Goal: Task Accomplishment & Management: Use online tool/utility

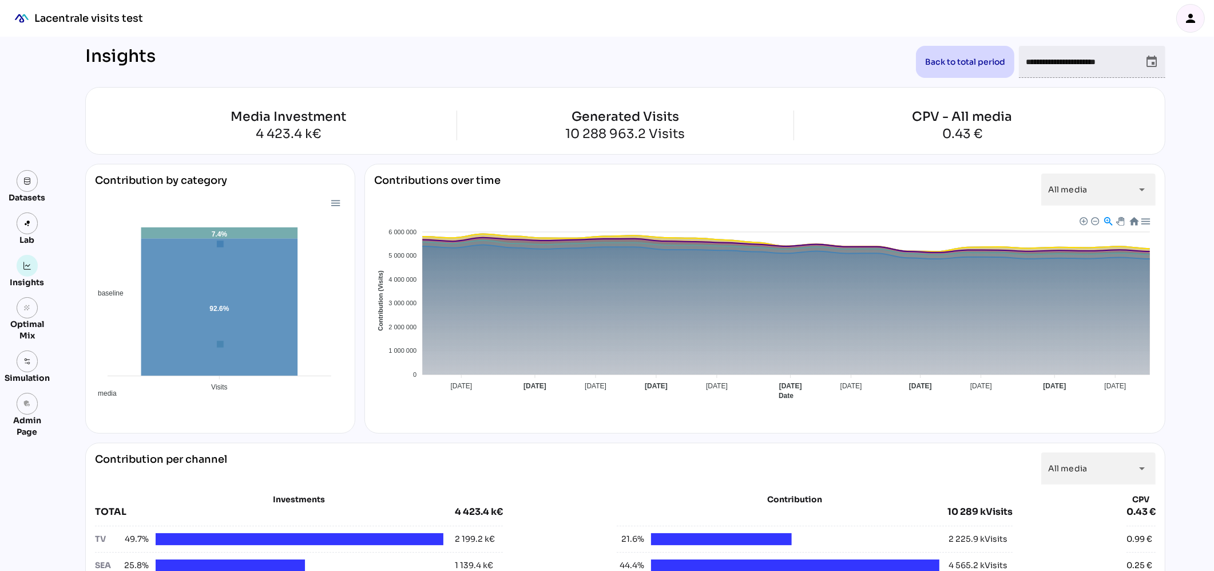
click at [94, 18] on div "Lacentrale visits test" at bounding box center [88, 18] width 109 height 14
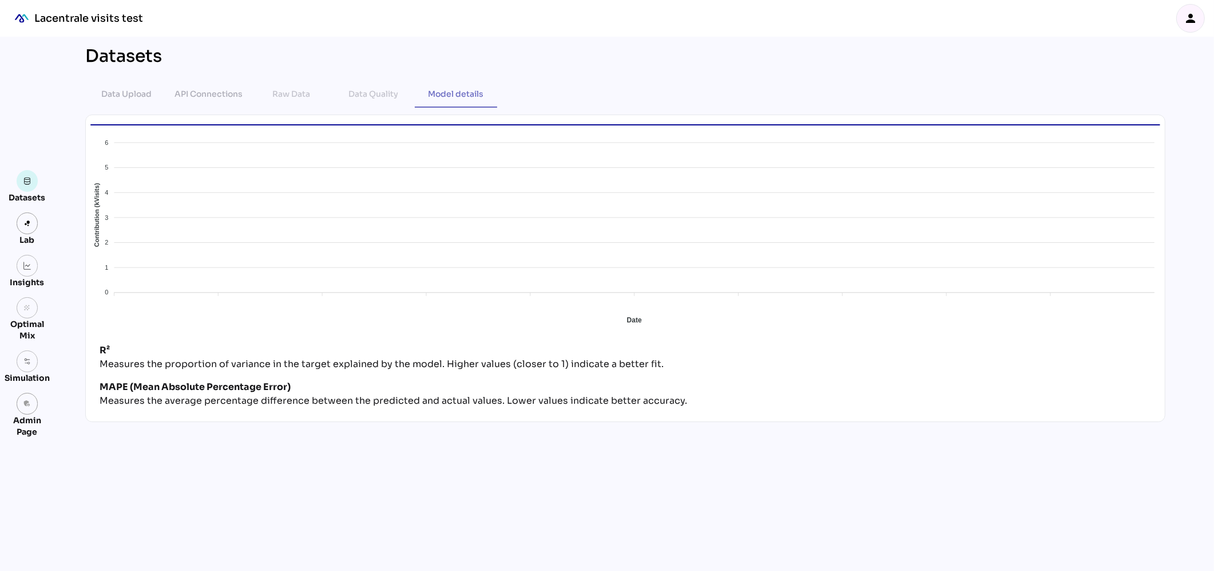
click at [94, 18] on div "Lacentrale visits test" at bounding box center [88, 18] width 109 height 14
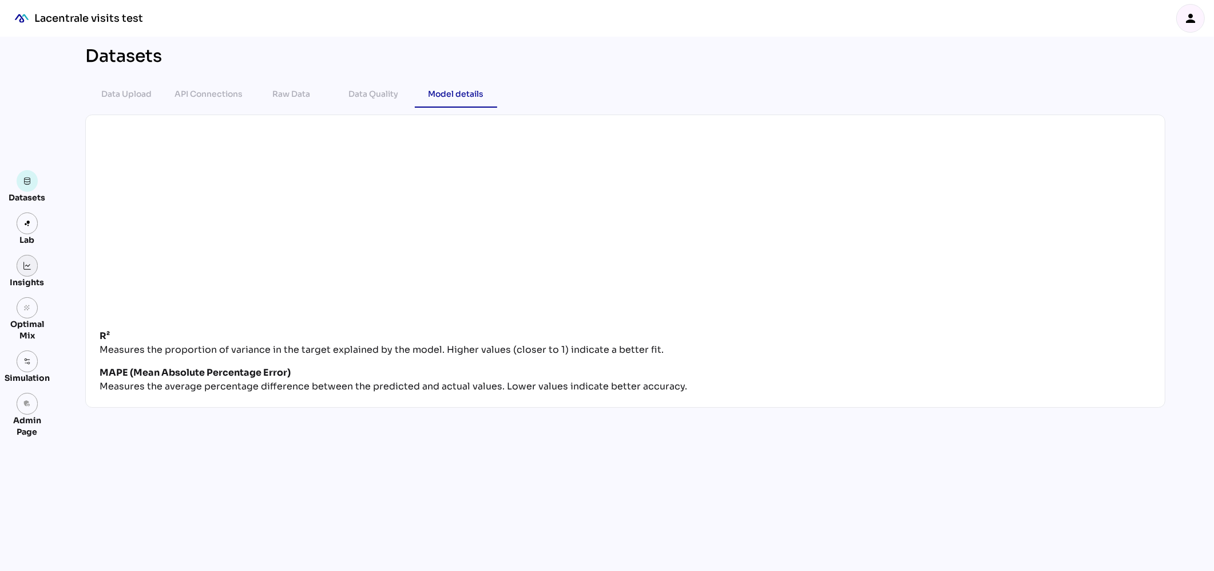
click at [23, 268] on img at bounding box center [27, 266] width 8 height 8
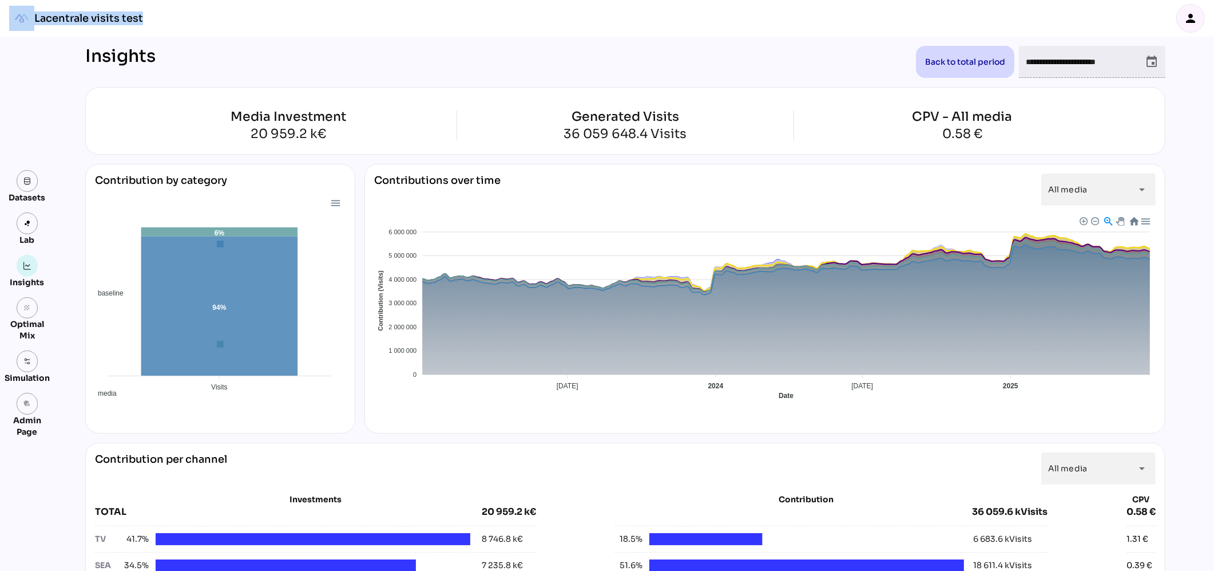
drag, startPoint x: 147, startPoint y: 15, endPoint x: 27, endPoint y: 13, distance: 119.6
click at [27, 13] on div "Lacentrale visits test person" at bounding box center [607, 18] width 1214 height 37
copy link "Lacentrale visits test"
click at [1187, 19] on icon "person" at bounding box center [1191, 18] width 14 height 14
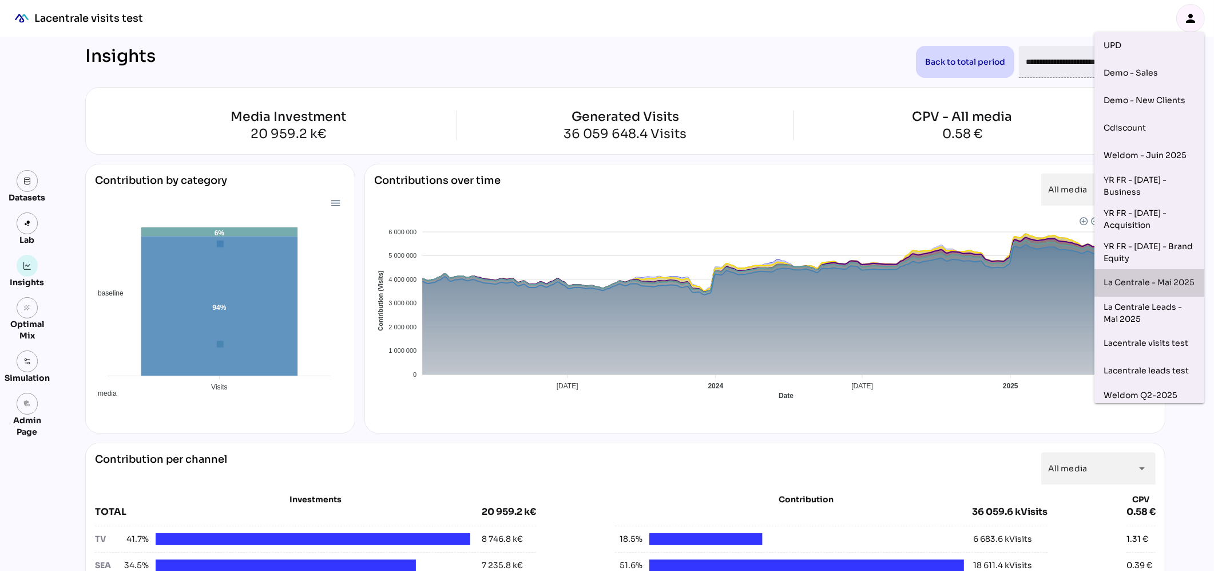
click at [1135, 284] on div "La Centrale - Mai 2025" at bounding box center [1150, 283] width 92 height 18
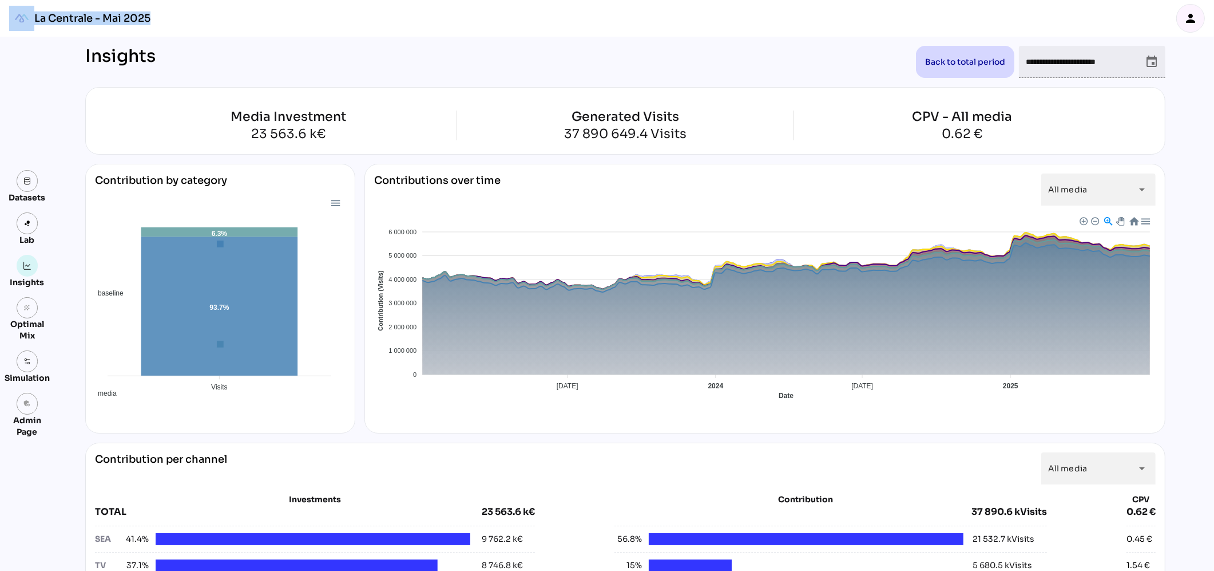
drag, startPoint x: 159, startPoint y: 18, endPoint x: 34, endPoint y: 17, distance: 124.2
click at [34, 17] on div "La Centrale - Mai 2025 person" at bounding box center [607, 18] width 1214 height 37
copy div "La Centrale - Mai 2025"
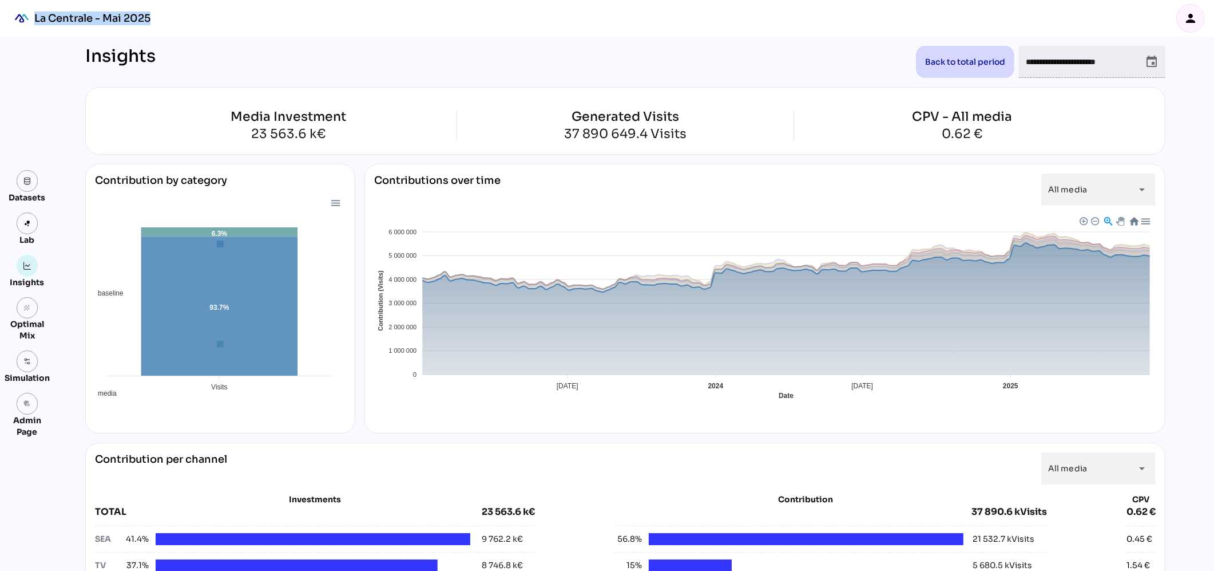
click at [403, 491] on span "Baseline" at bounding box center [386, 495] width 35 height 8
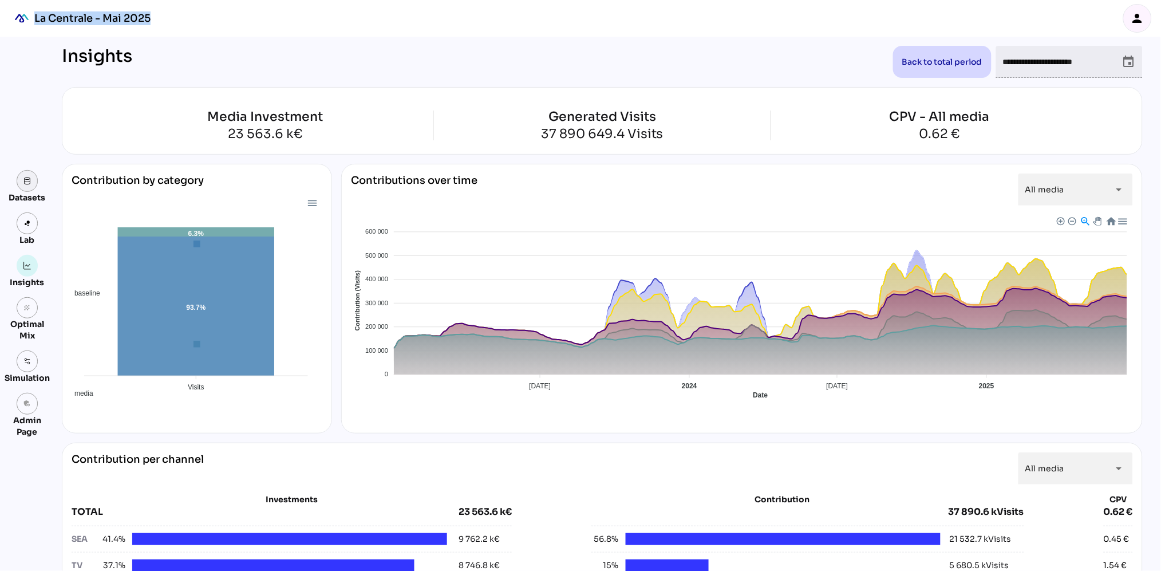
click at [33, 183] on link at bounding box center [28, 181] width 22 height 22
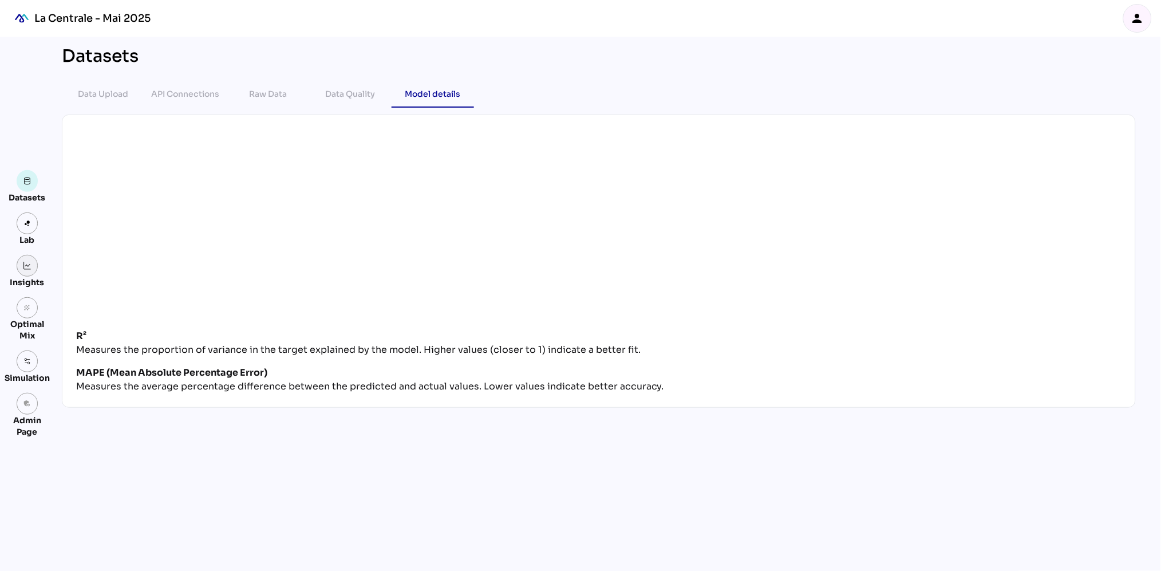
click at [29, 274] on link at bounding box center [28, 266] width 22 height 22
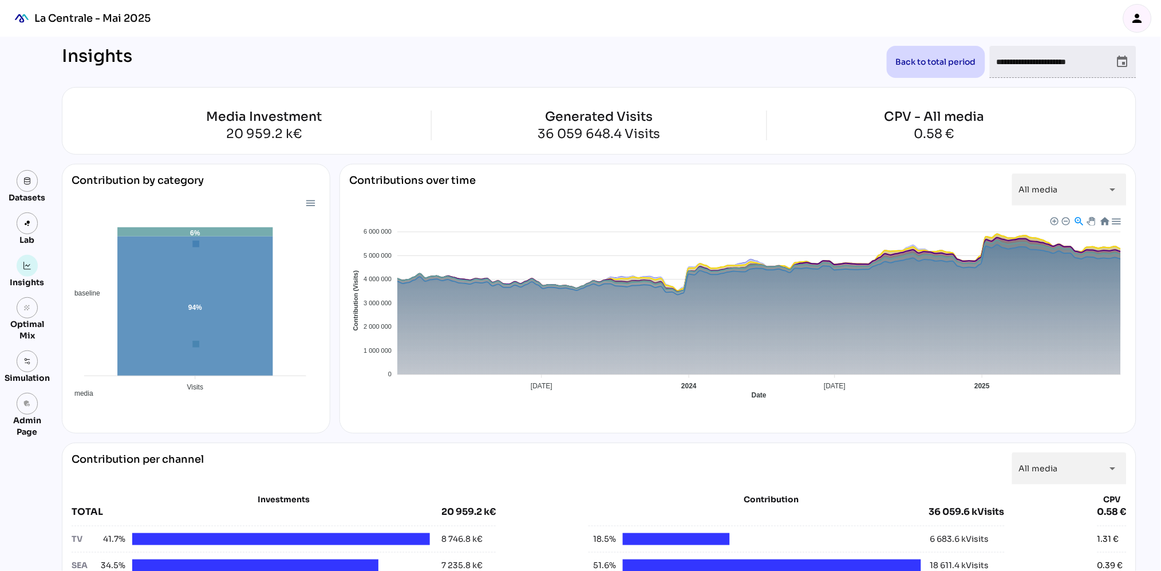
click at [1123, 62] on icon "event" at bounding box center [1122, 62] width 14 height 14
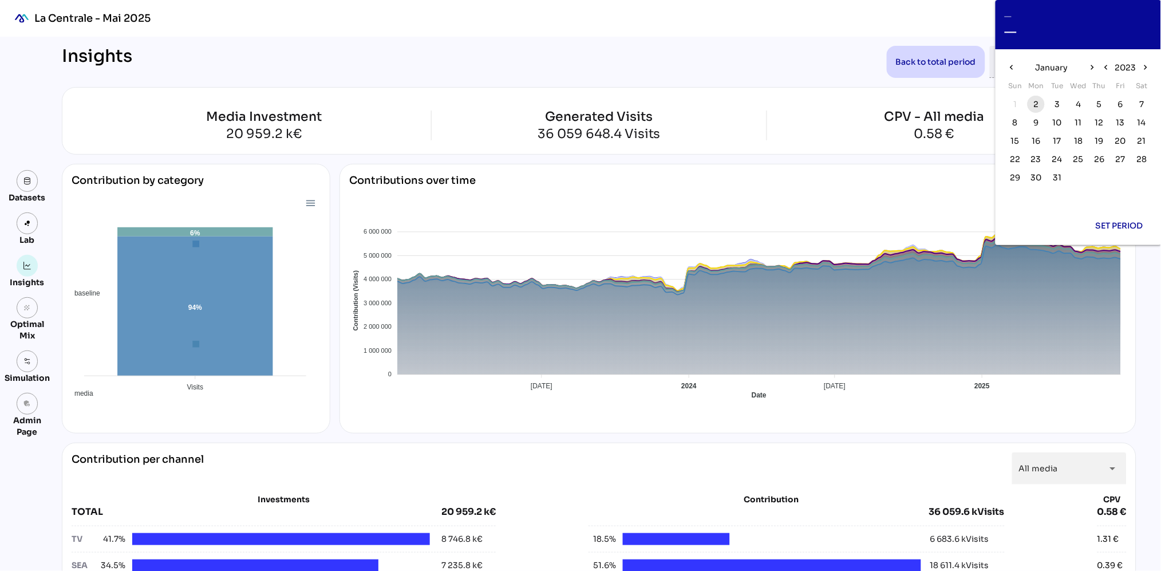
click at [1034, 105] on span "2" at bounding box center [1036, 104] width 5 height 13
click at [1093, 67] on icon "chevron_right" at bounding box center [1092, 67] width 10 height 10
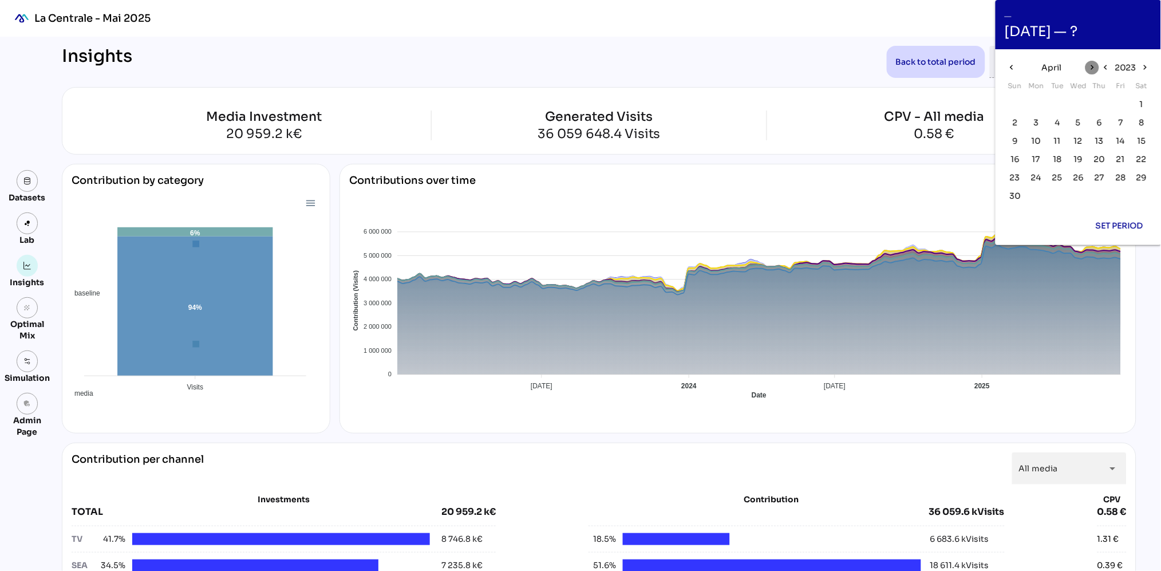
click at [1093, 67] on icon "chevron_right" at bounding box center [1092, 67] width 10 height 10
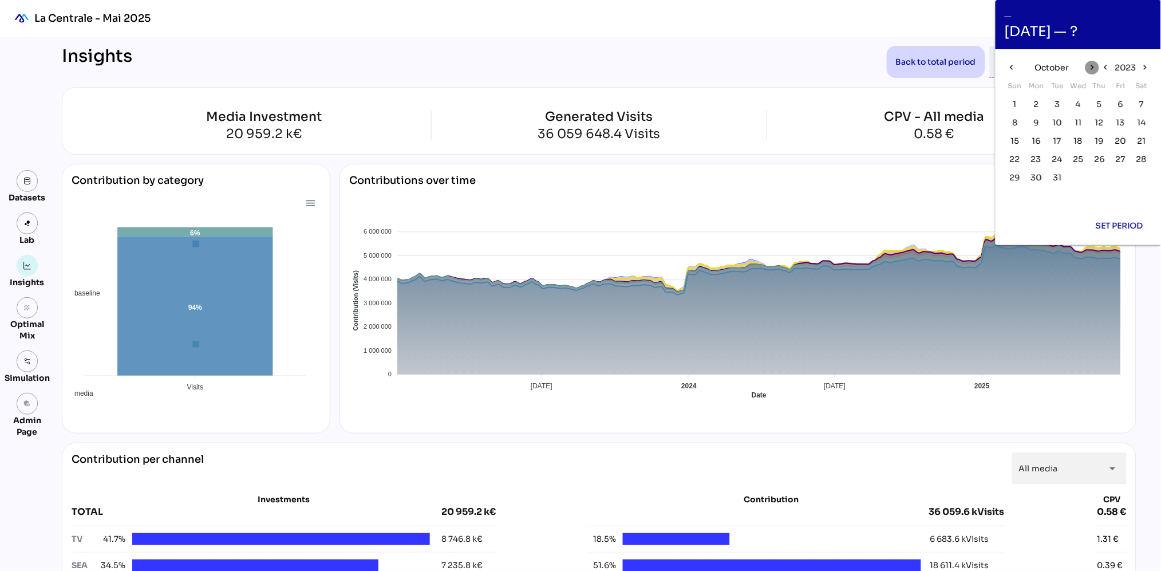
click at [1093, 67] on icon "chevron_right" at bounding box center [1092, 67] width 10 height 10
click at [1014, 195] on span "31" at bounding box center [1015, 195] width 9 height 13
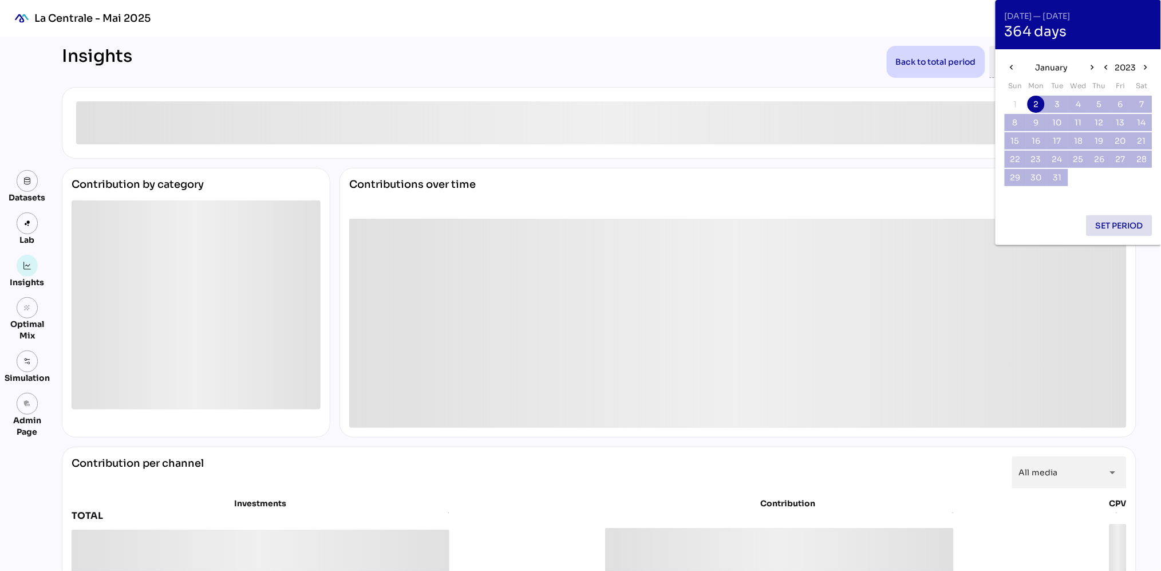
click at [1126, 227] on span "Set period" at bounding box center [1119, 226] width 48 height 14
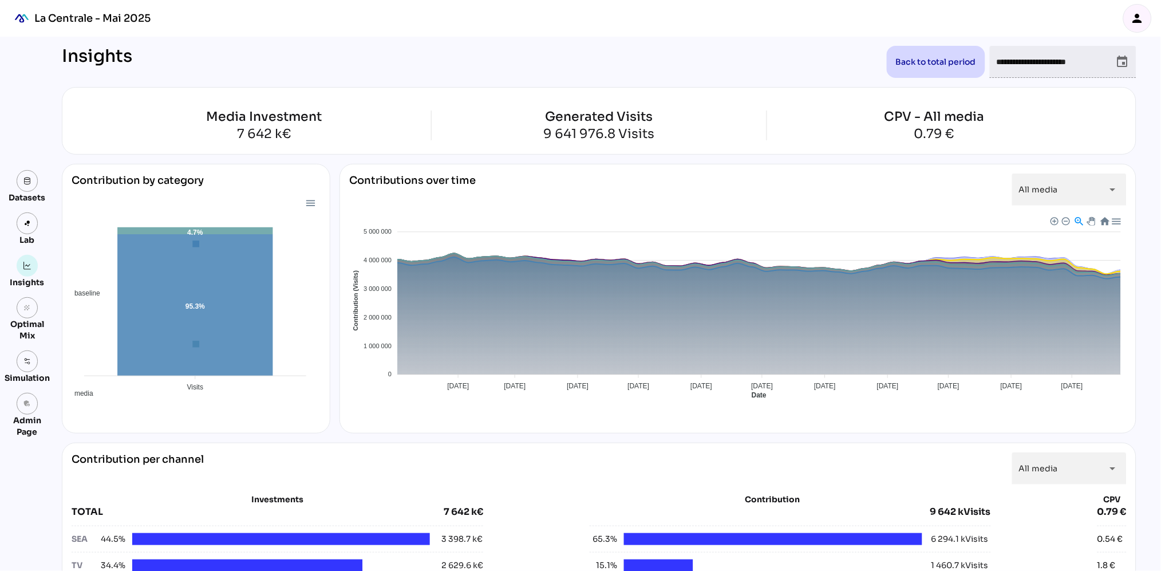
click at [1122, 60] on icon "event" at bounding box center [1122, 62] width 14 height 14
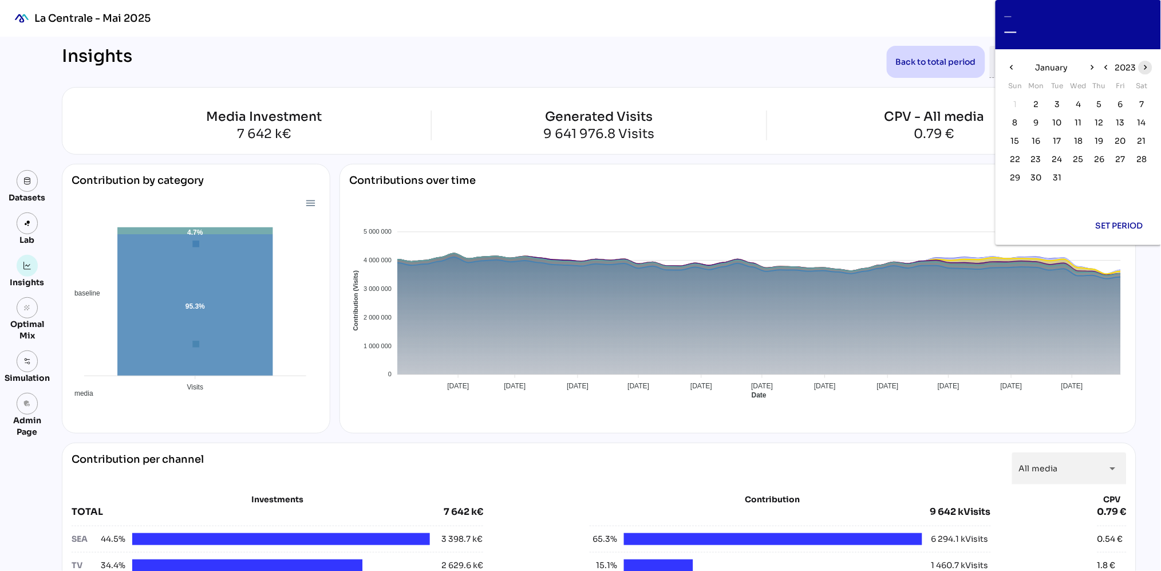
click at [1141, 68] on icon "chevron_right" at bounding box center [1145, 67] width 10 height 10
click at [1033, 106] on span "1" at bounding box center [1036, 104] width 13 height 13
click at [1090, 69] on icon "chevron_right" at bounding box center [1092, 67] width 10 height 10
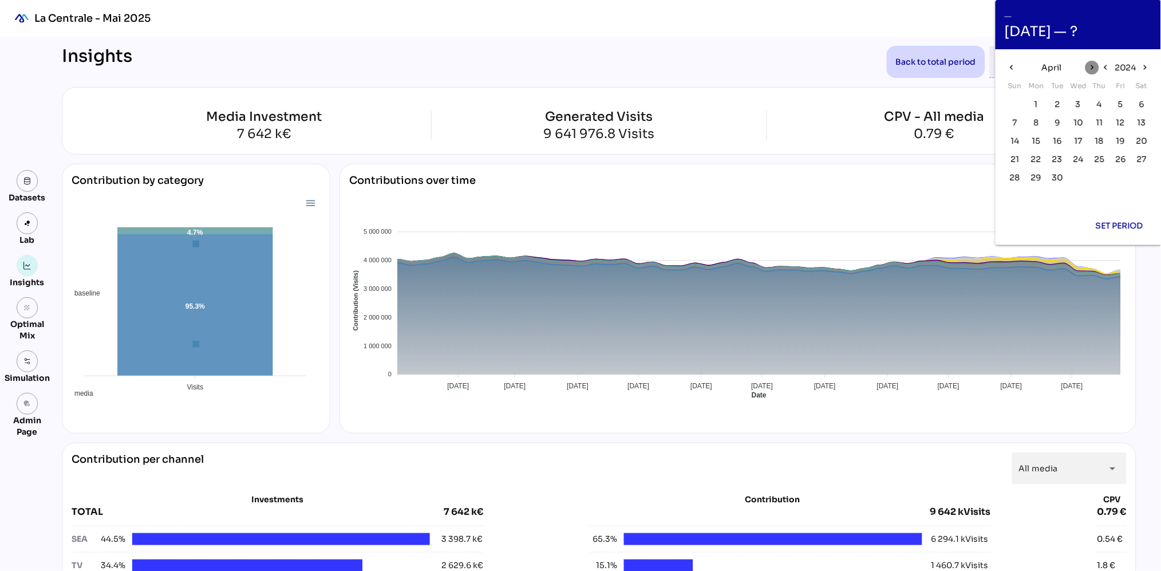
click at [1090, 69] on icon "chevron_right" at bounding box center [1092, 67] width 10 height 10
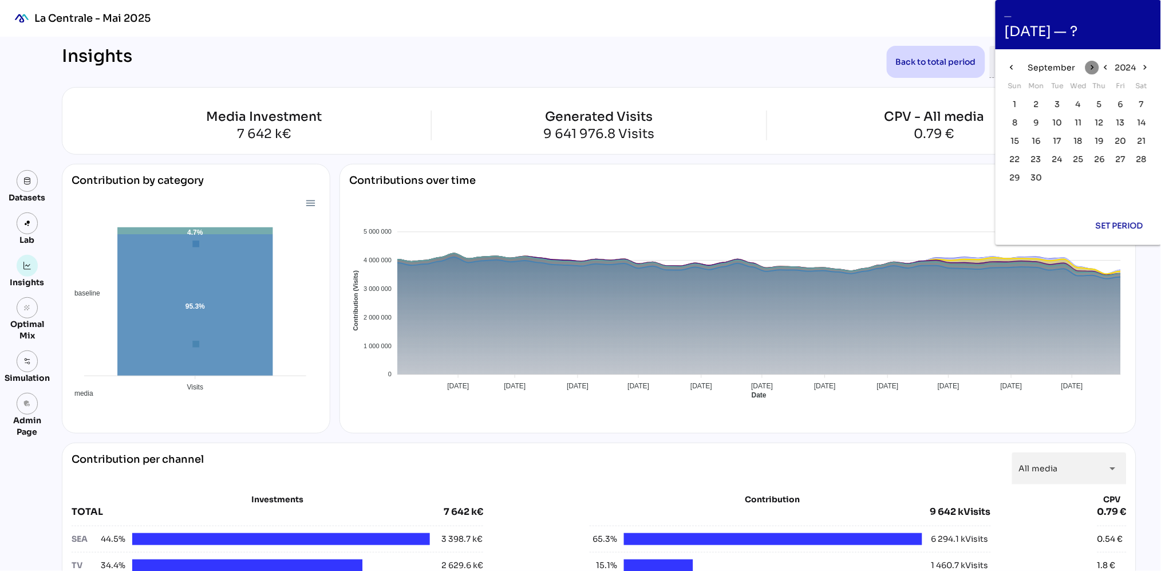
click at [1090, 69] on icon "chevron_right" at bounding box center [1092, 67] width 10 height 10
click at [1090, 70] on icon "chevron_right" at bounding box center [1092, 67] width 10 height 10
click at [1053, 180] on span "31" at bounding box center [1057, 177] width 9 height 13
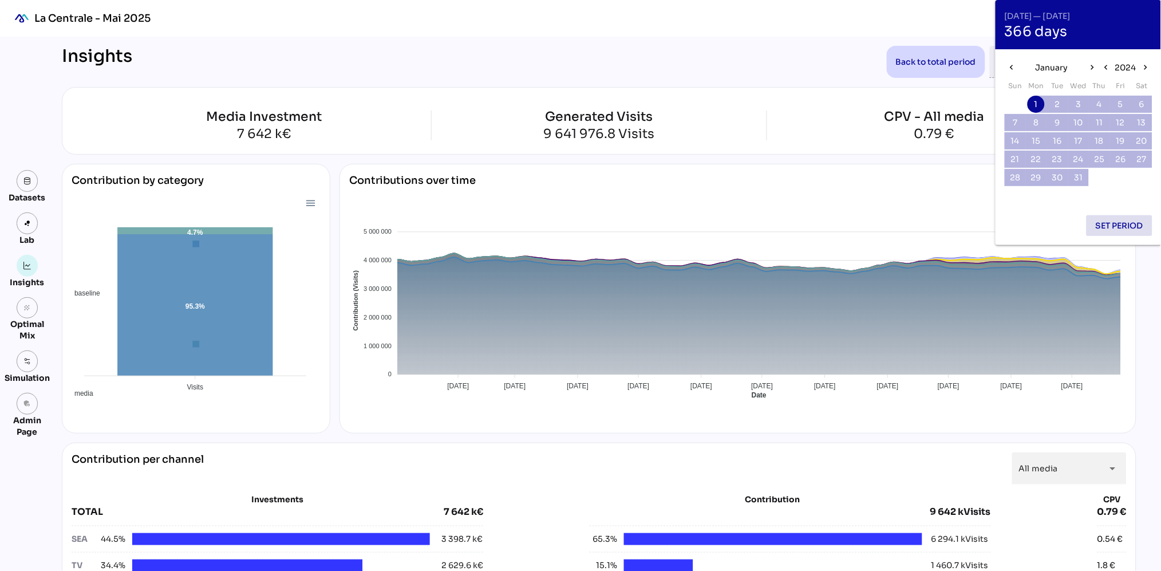
click at [1116, 225] on span "Set period" at bounding box center [1119, 226] width 48 height 14
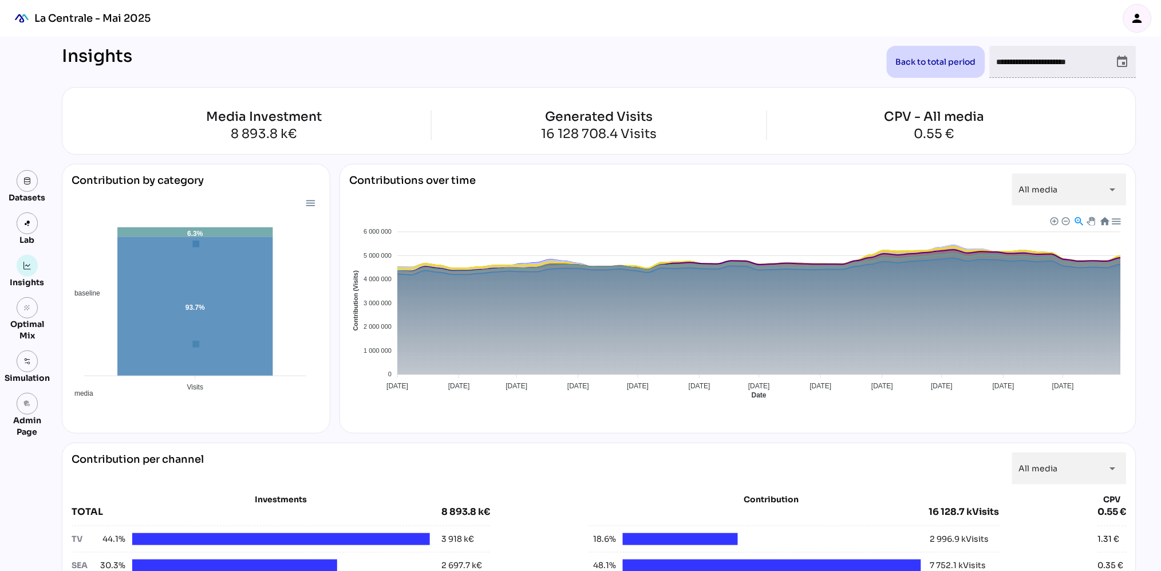
click at [1123, 58] on icon "event" at bounding box center [1122, 62] width 14 height 14
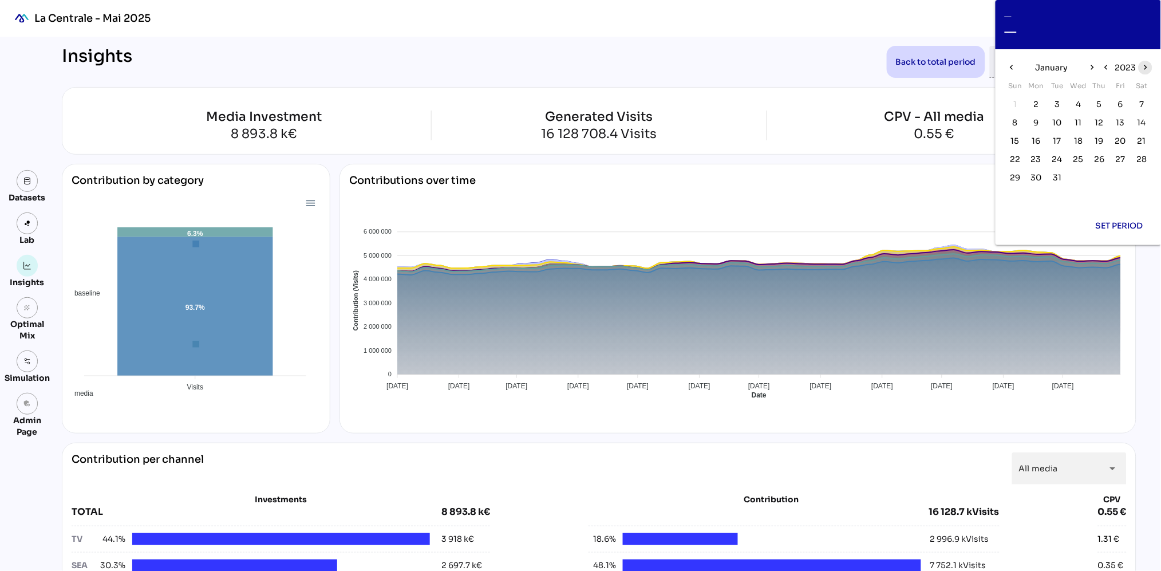
click at [1144, 70] on icon "chevron_right" at bounding box center [1145, 67] width 10 height 10
click at [1078, 105] on span "1" at bounding box center [1078, 104] width 3 height 13
click at [1092, 69] on icon "chevron_right" at bounding box center [1092, 67] width 10 height 10
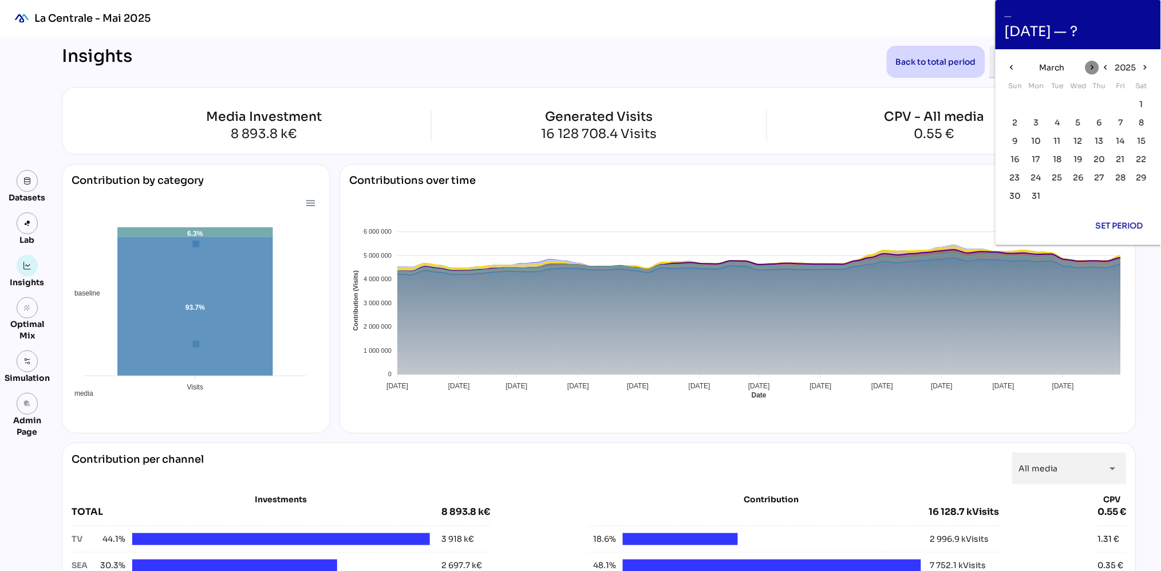
click at [1092, 69] on icon "chevron_right" at bounding box center [1092, 67] width 10 height 10
click at [1035, 161] on span "23" at bounding box center [1036, 159] width 10 height 13
type input "**********"
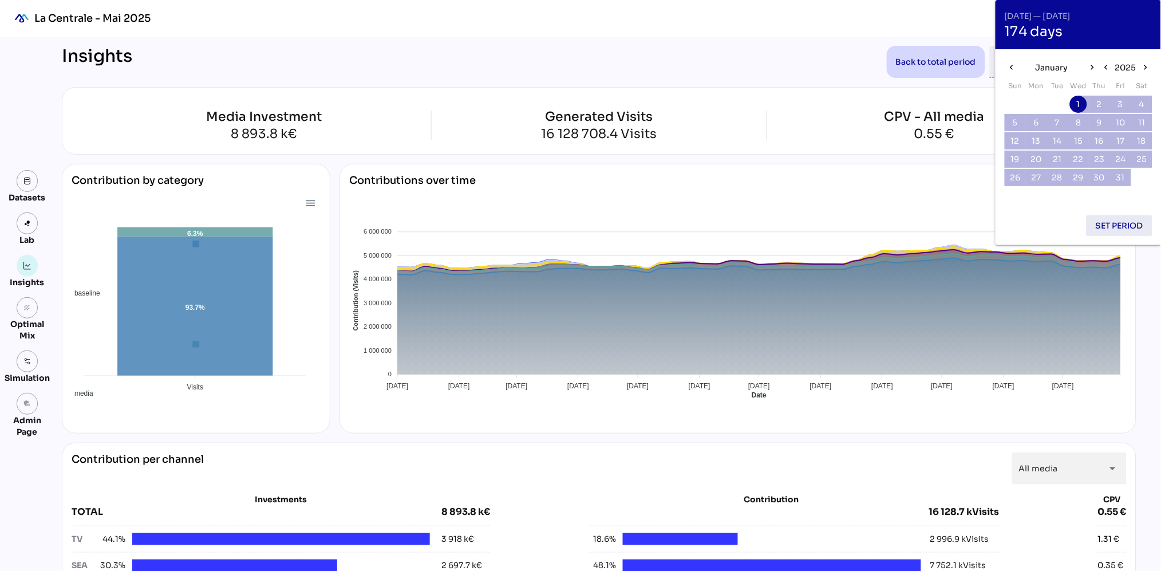
click at [1131, 225] on span "Set period" at bounding box center [1119, 226] width 48 height 14
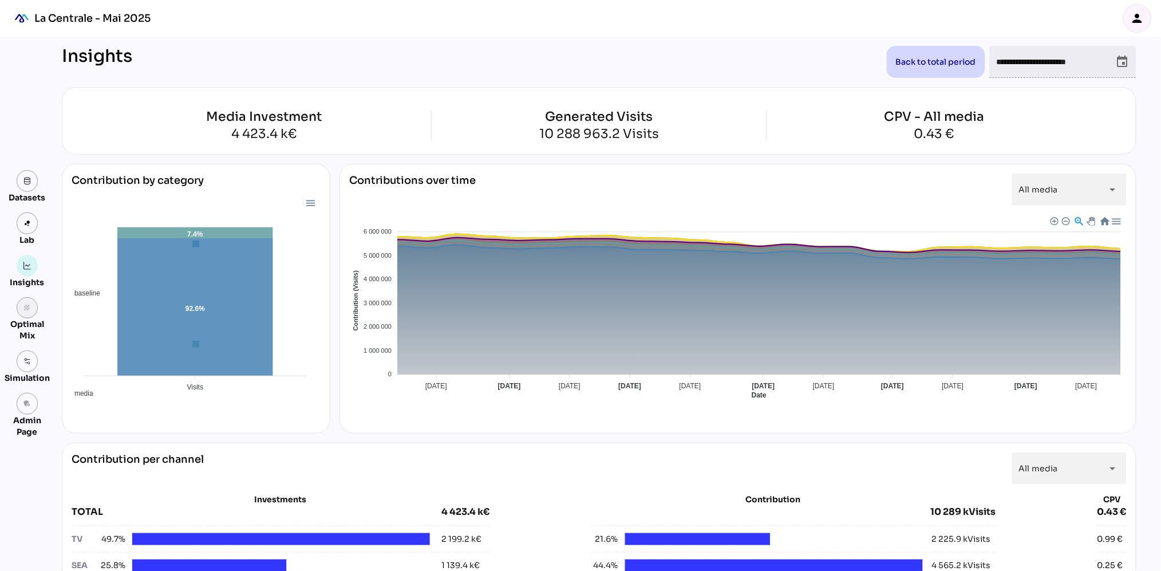
click at [25, 304] on icon "grain" at bounding box center [27, 308] width 8 height 8
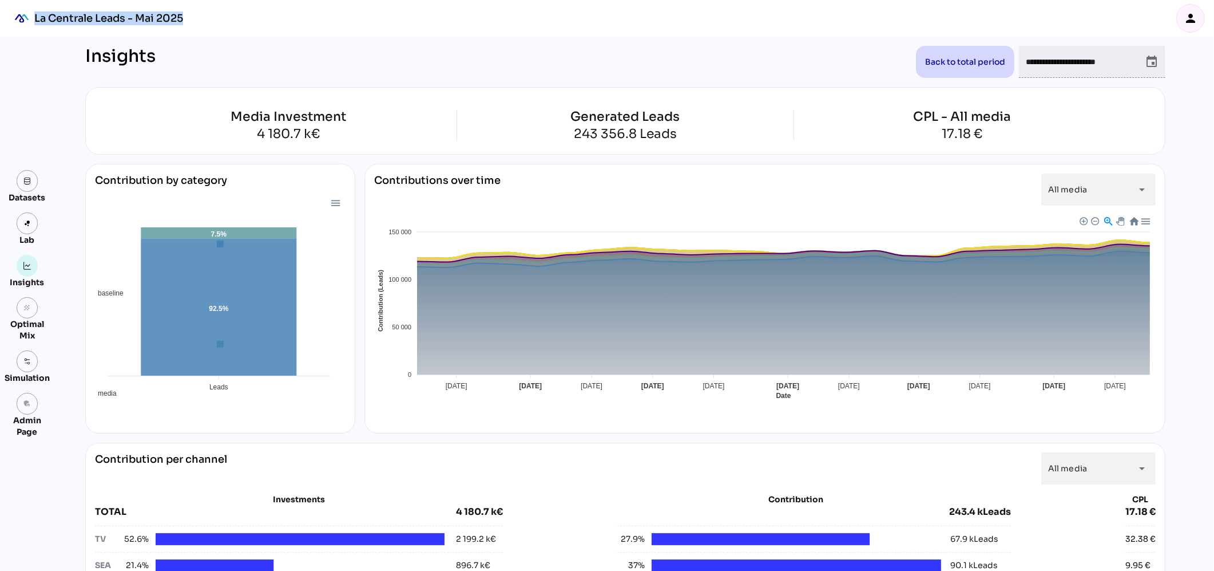
drag, startPoint x: 189, startPoint y: 17, endPoint x: 35, endPoint y: 16, distance: 154.0
click at [35, 16] on div "La Centrale Leads - Mai 2025 person" at bounding box center [607, 18] width 1214 height 37
copy div "La Centrale Leads - Mai 2025"
click at [168, 21] on div "La Centrale Leads - Mai 2025" at bounding box center [108, 18] width 149 height 14
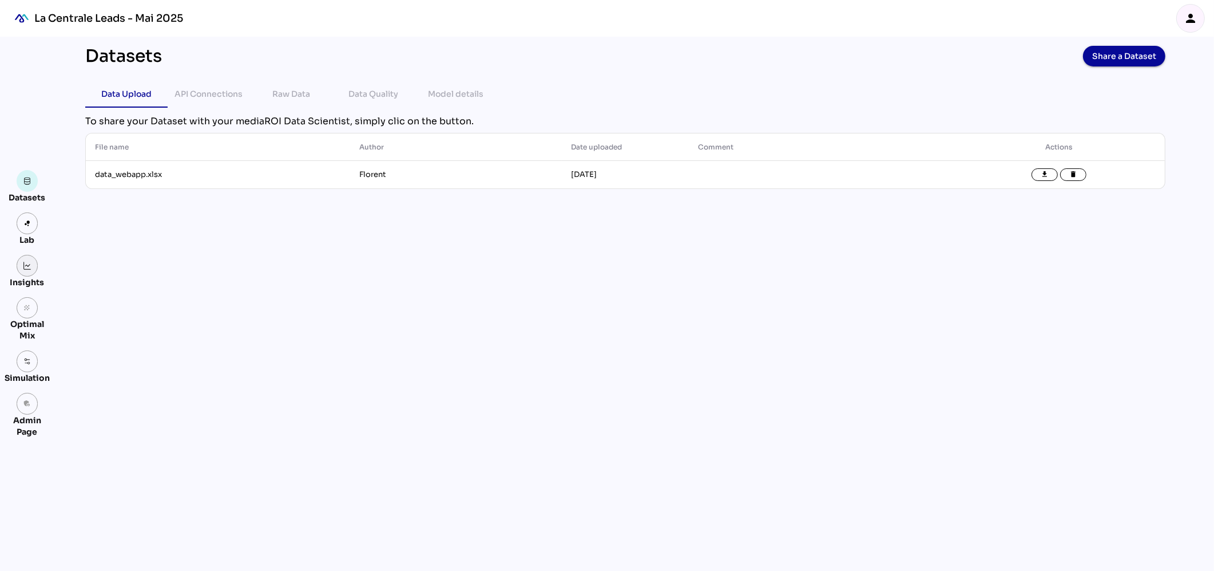
click at [25, 263] on img at bounding box center [27, 266] width 8 height 8
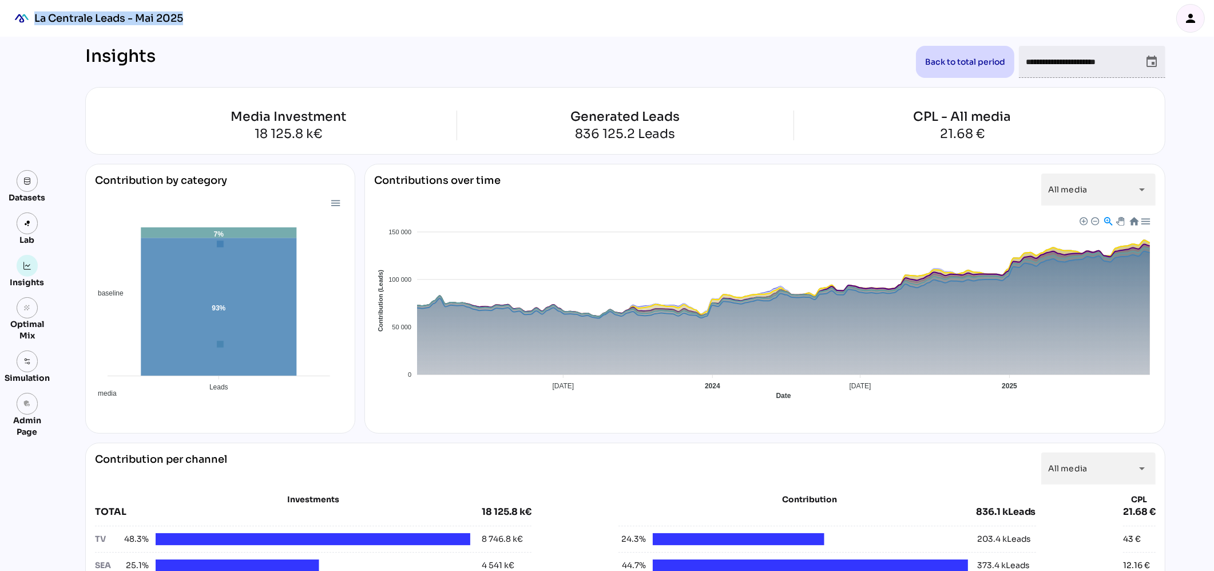
drag, startPoint x: 188, startPoint y: 18, endPoint x: 35, endPoint y: 15, distance: 152.8
click at [35, 15] on div "La Centrale Leads - Mai 2025 person" at bounding box center [607, 18] width 1214 height 37
copy div "La Centrale Leads - Mai 2025"
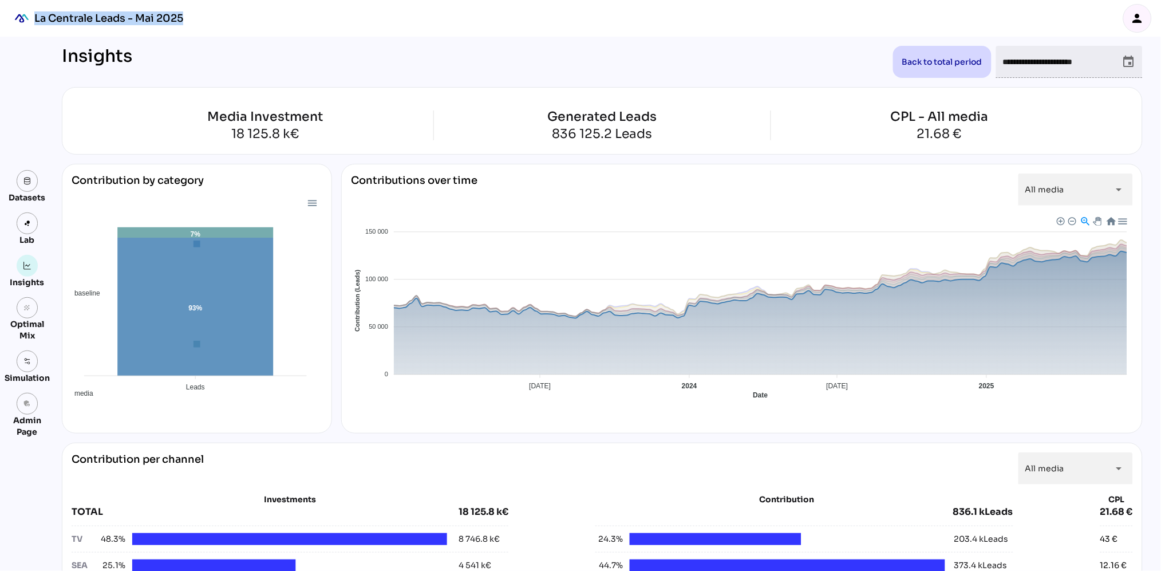
click at [380, 491] on span "Baseline" at bounding box center [362, 495] width 35 height 8
